Goal: Navigation & Orientation: Find specific page/section

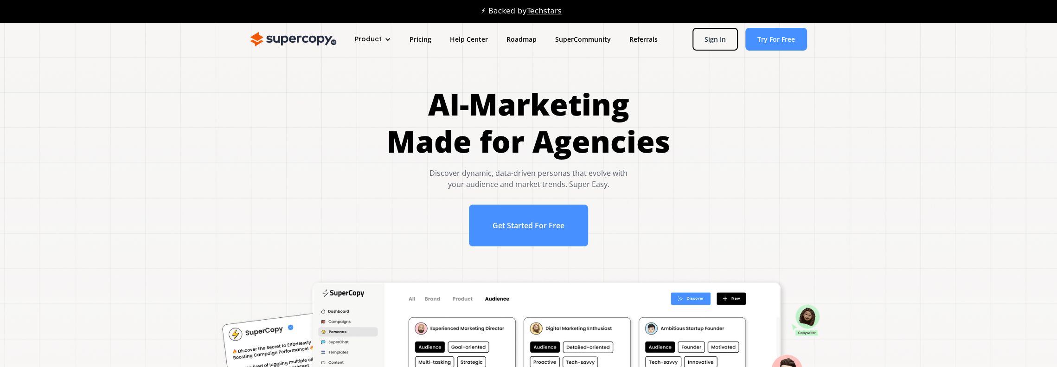
click at [524, 12] on link "Techstars" at bounding box center [544, 10] width 35 height 9
click at [419, 40] on link "Pricing" at bounding box center [420, 39] width 40 height 17
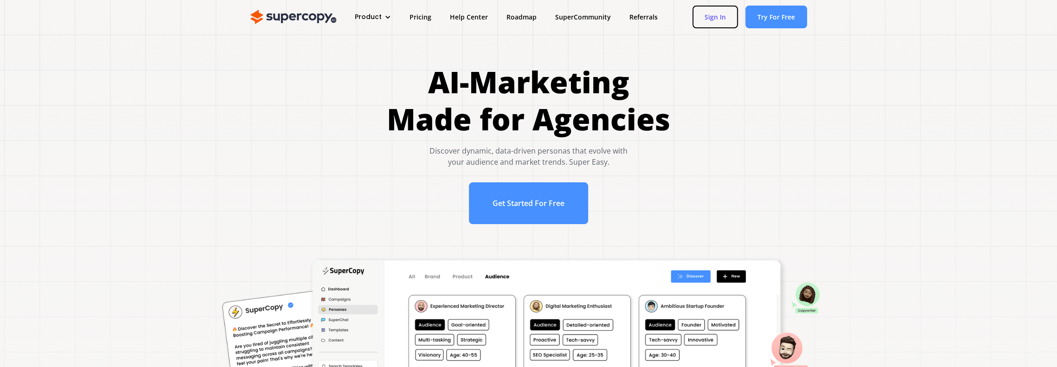
drag, startPoint x: 713, startPoint y: 17, endPoint x: 720, endPoint y: 9, distance: 10.5
click at [524, 17] on link "Sign In" at bounding box center [715, 17] width 45 height 23
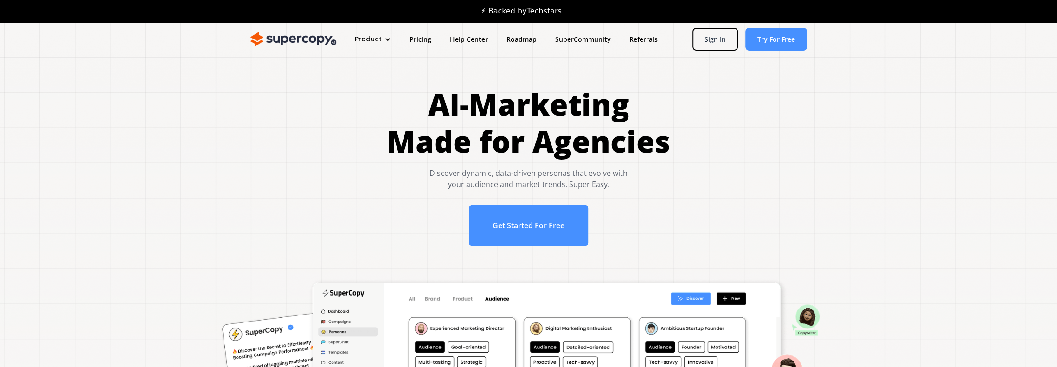
click at [381, 39] on div "Product" at bounding box center [373, 39] width 55 height 17
click at [516, 42] on link "Roadmap" at bounding box center [521, 39] width 49 height 17
click at [388, 36] on div at bounding box center [388, 39] width 6 height 6
click at [380, 86] on link "Features" at bounding box center [390, 86] width 74 height 17
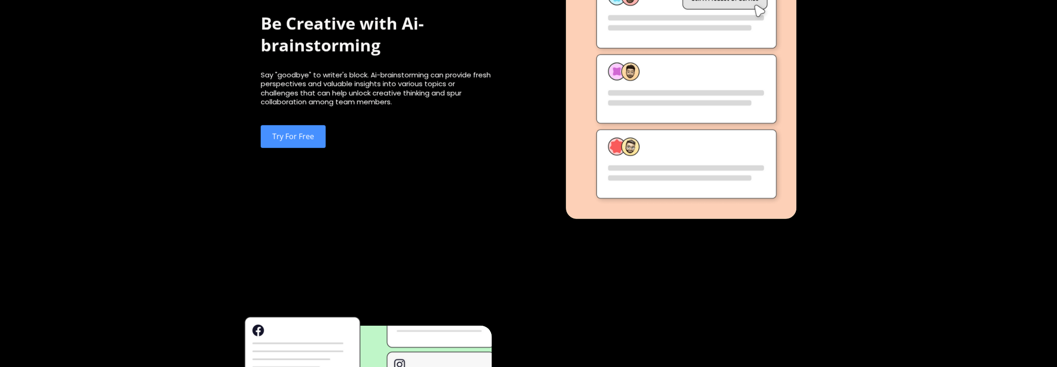
scroll to position [2186, 0]
